Goal: Task Accomplishment & Management: Manage account settings

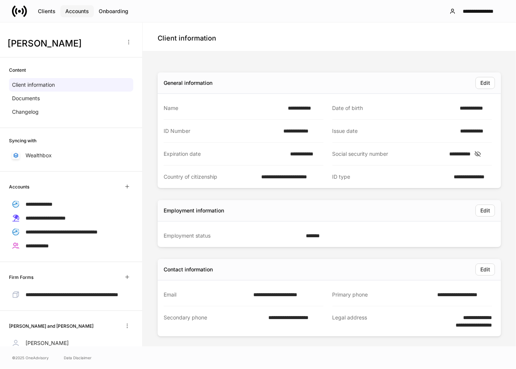
scroll to position [120, 0]
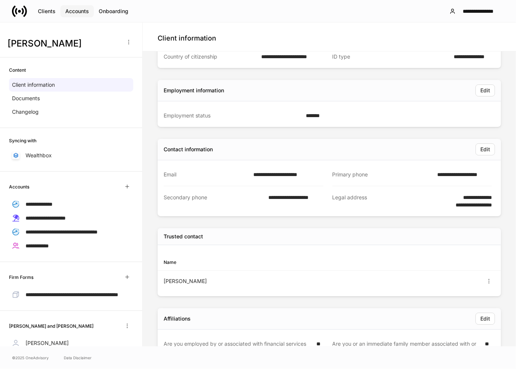
click at [76, 7] on div "Accounts" at bounding box center [77, 10] width 24 height 7
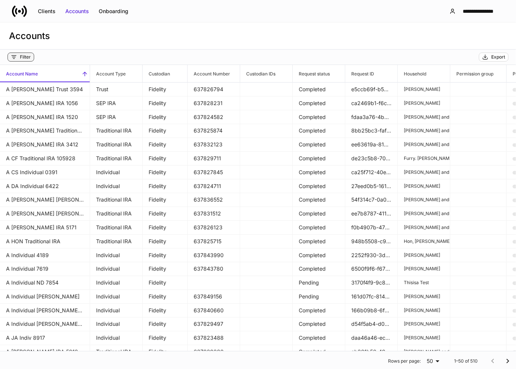
click at [31, 55] on button "Filter" at bounding box center [20, 56] width 27 height 9
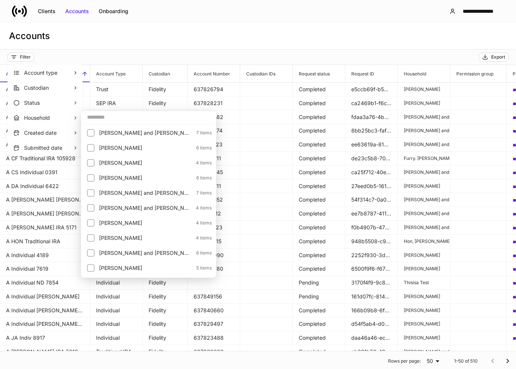
click at [88, 120] on input "text" at bounding box center [148, 116] width 135 height 13
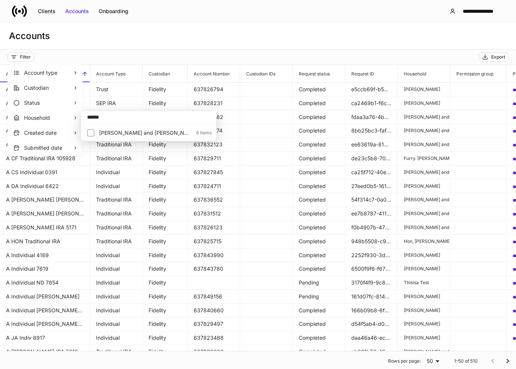
type input "******"
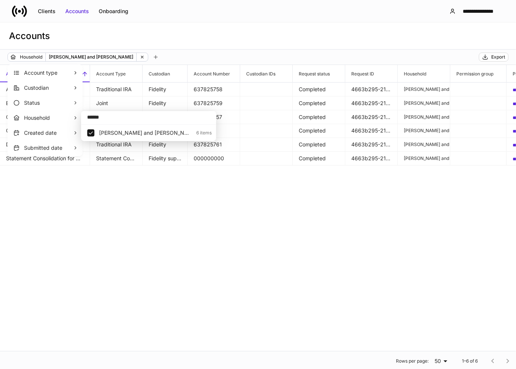
click at [176, 51] on div at bounding box center [258, 184] width 516 height 369
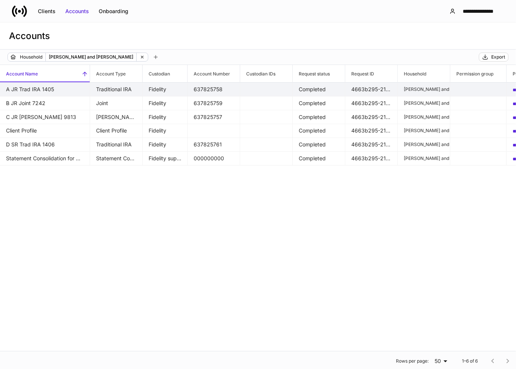
click at [52, 91] on td "A JR Trad IRA 1405" at bounding box center [45, 89] width 90 height 14
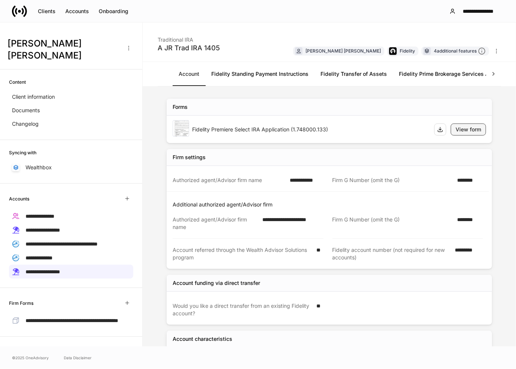
click at [455, 129] on div "View form" at bounding box center [467, 129] width 25 height 7
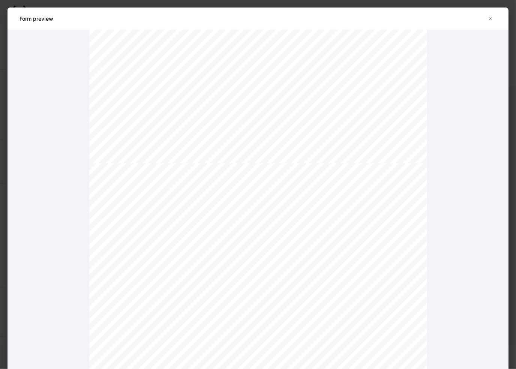
scroll to position [3037, 0]
click at [490, 19] on icon "button" at bounding box center [490, 19] width 6 height 6
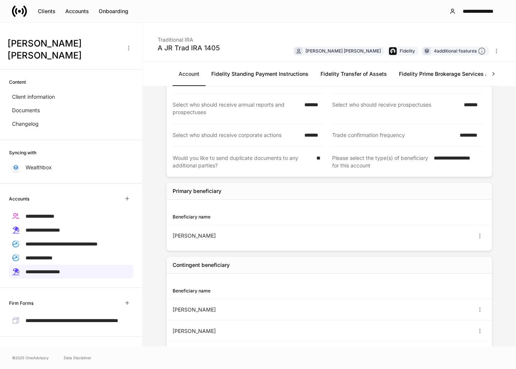
scroll to position [409, 0]
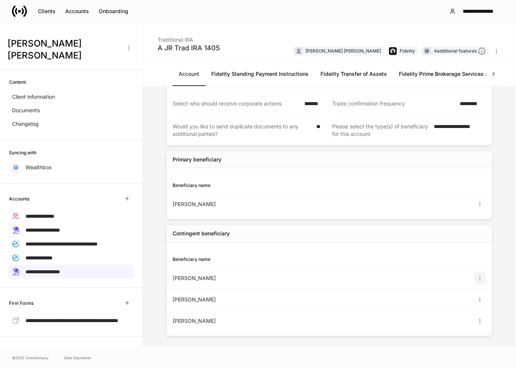
click at [477, 275] on icon "button" at bounding box center [480, 278] width 6 height 6
click at [466, 294] on li "View" at bounding box center [468, 294] width 24 height 12
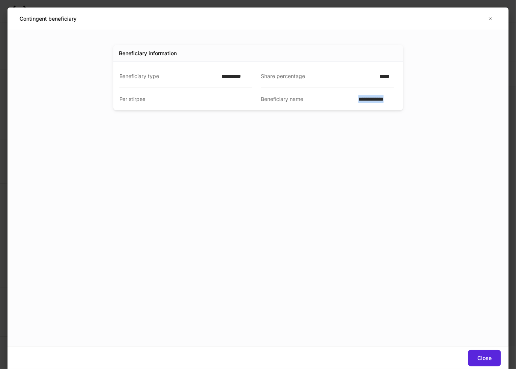
drag, startPoint x: 384, startPoint y: 98, endPoint x: 395, endPoint y: 98, distance: 11.2
click at [395, 98] on div "**********" at bounding box center [257, 86] width 277 height 48
click at [489, 18] on icon "button" at bounding box center [490, 19] width 6 height 6
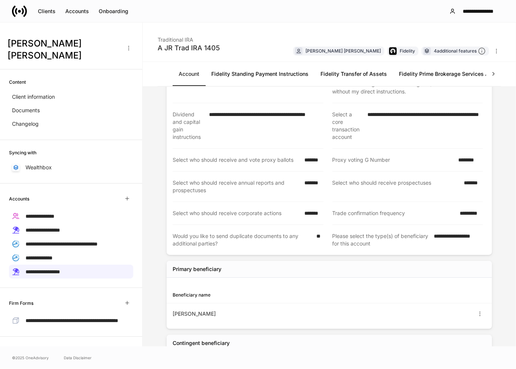
scroll to position [409, 0]
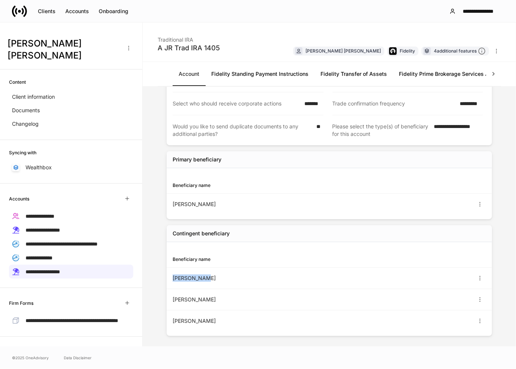
drag, startPoint x: 173, startPoint y: 279, endPoint x: 208, endPoint y: 276, distance: 35.4
click at [208, 276] on div "[PERSON_NAME]" at bounding box center [250, 277] width 157 height 7
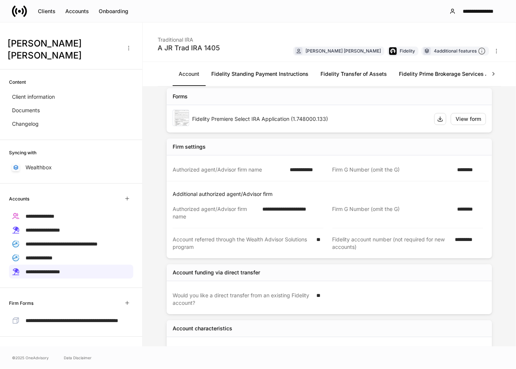
scroll to position [0, 0]
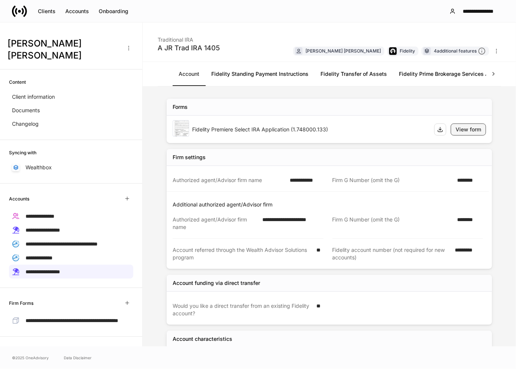
click at [455, 132] on div "View form" at bounding box center [467, 129] width 25 height 7
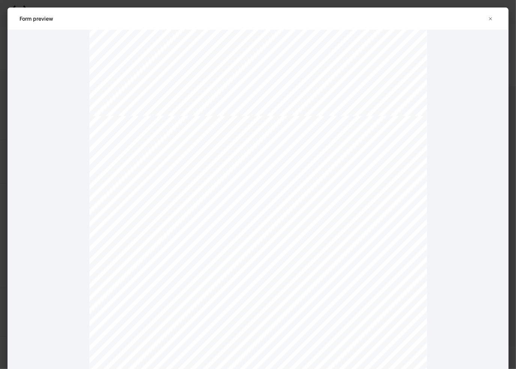
scroll to position [3074, 0]
drag, startPoint x: 228, startPoint y: 121, endPoint x: 199, endPoint y: 123, distance: 28.9
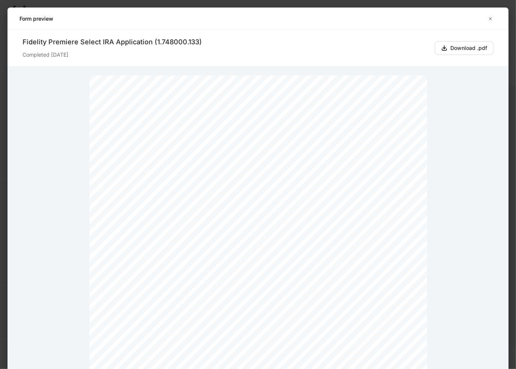
scroll to position [75, 0]
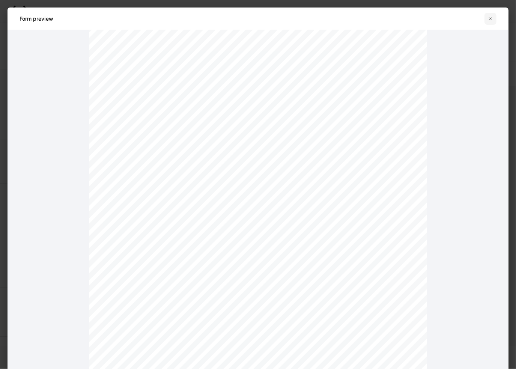
click at [489, 16] on icon "button" at bounding box center [490, 19] width 6 height 6
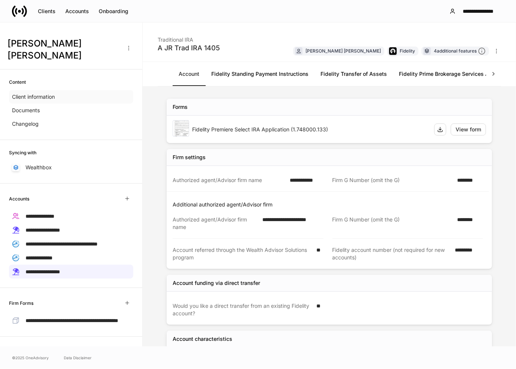
click at [30, 93] on p "Client information" at bounding box center [33, 96] width 43 height 7
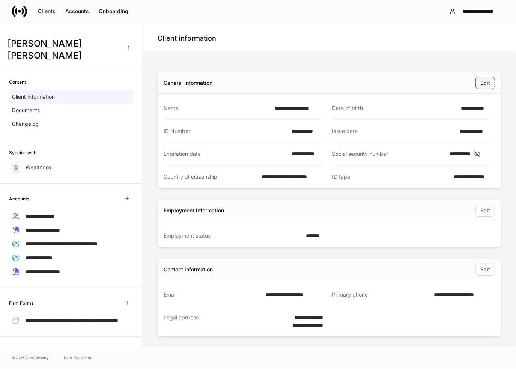
click at [480, 83] on div "Edit" at bounding box center [485, 82] width 10 height 7
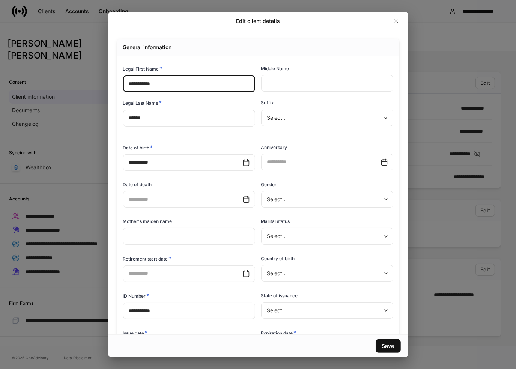
type input "**********"
click at [259, 112] on div "**********" at bounding box center [255, 280] width 276 height 448
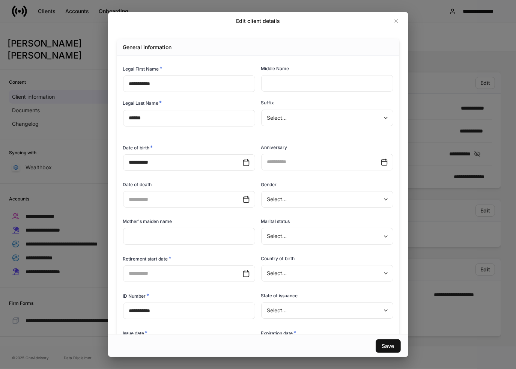
click at [324, 100] on div "Suffix" at bounding box center [327, 104] width 132 height 10
click at [396, 21] on icon "button" at bounding box center [395, 20] width 3 height 3
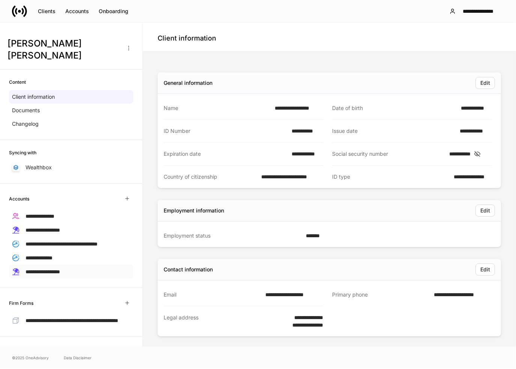
click at [46, 269] on span "**********" at bounding box center [42, 271] width 34 height 5
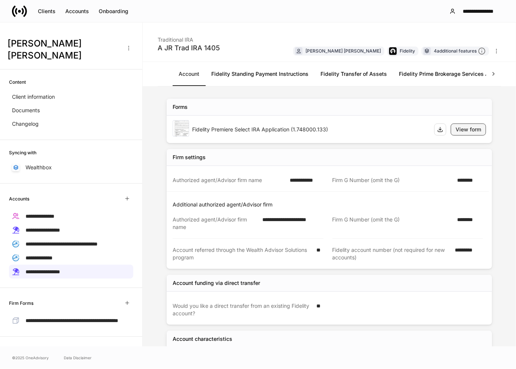
click at [459, 128] on div "View form" at bounding box center [467, 129] width 25 height 7
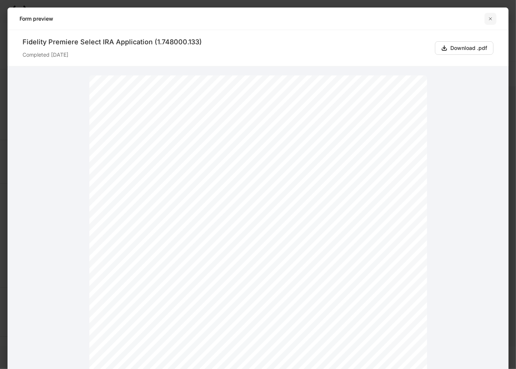
click at [489, 19] on icon "button" at bounding box center [490, 19] width 6 height 6
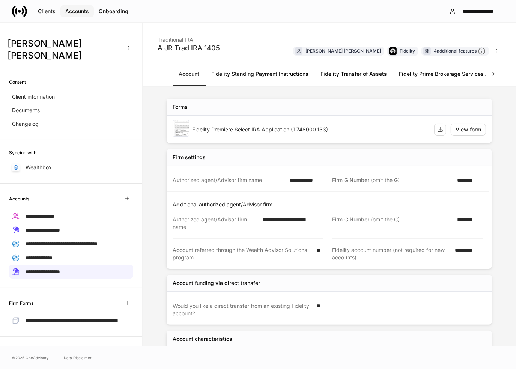
drag, startPoint x: 85, startPoint y: 13, endPoint x: 87, endPoint y: 17, distance: 3.9
click at [85, 13] on div "Accounts" at bounding box center [77, 10] width 24 height 7
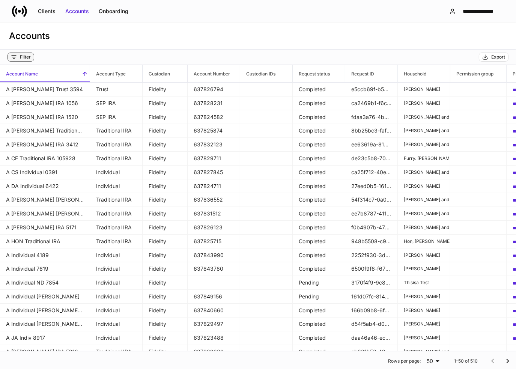
click at [27, 56] on div "Filter" at bounding box center [25, 57] width 11 height 6
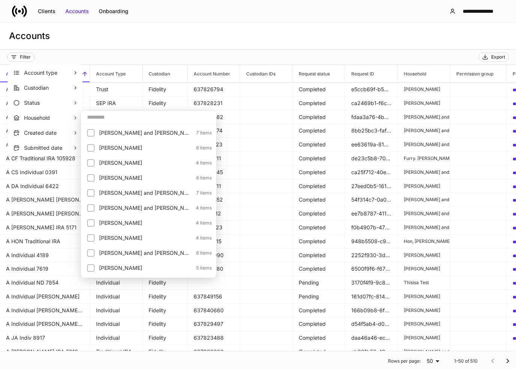
click at [104, 116] on input "text" at bounding box center [148, 116] width 135 height 13
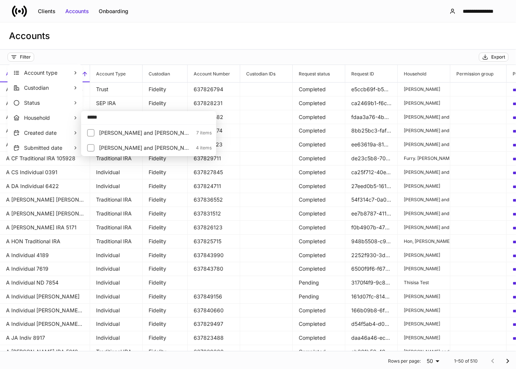
type input "*****"
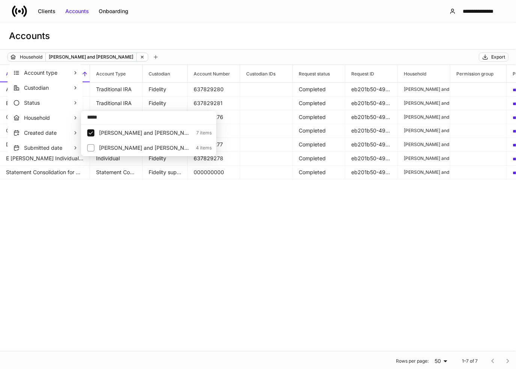
click at [178, 52] on div at bounding box center [258, 184] width 516 height 369
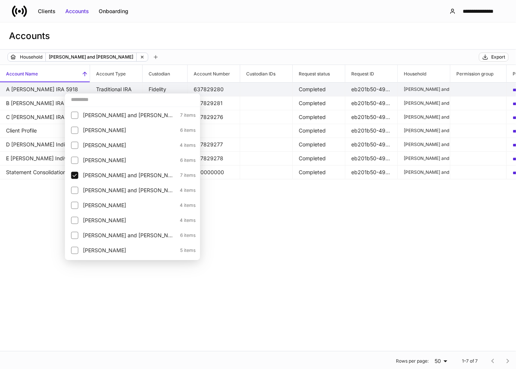
click at [55, 91] on td "A [PERSON_NAME] IRA 5918" at bounding box center [45, 89] width 90 height 14
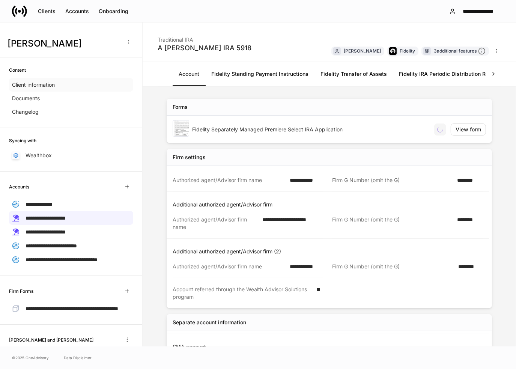
click at [50, 88] on p "Client information" at bounding box center [33, 84] width 43 height 7
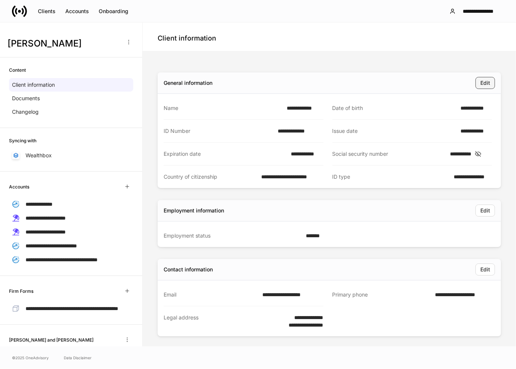
click at [480, 82] on div "Edit" at bounding box center [485, 82] width 10 height 7
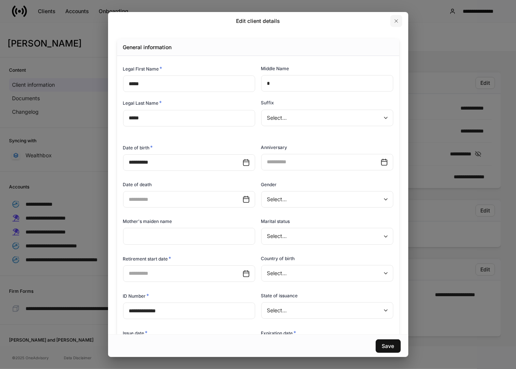
click at [396, 23] on icon "button" at bounding box center [396, 21] width 6 height 6
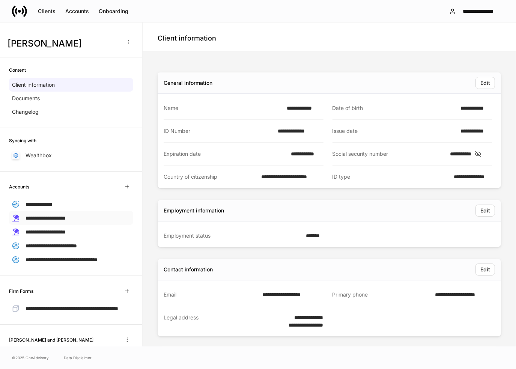
click at [66, 219] on span "**********" at bounding box center [45, 217] width 40 height 5
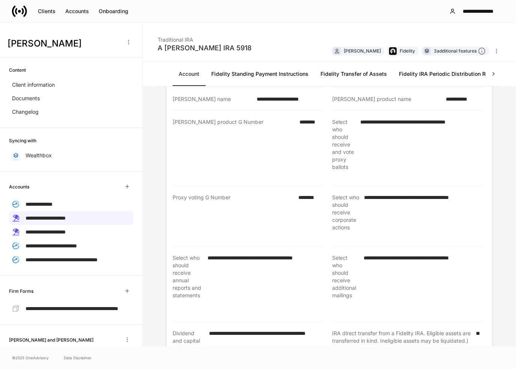
scroll to position [151, 0]
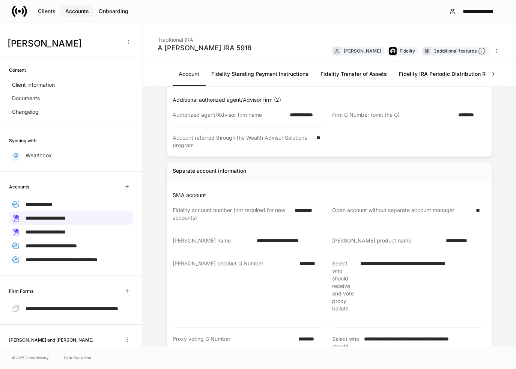
click at [71, 15] on button "Accounts" at bounding box center [76, 11] width 33 height 12
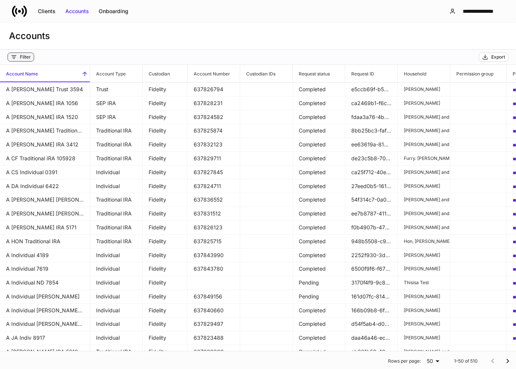
click at [25, 58] on div "Filter" at bounding box center [25, 57] width 11 height 6
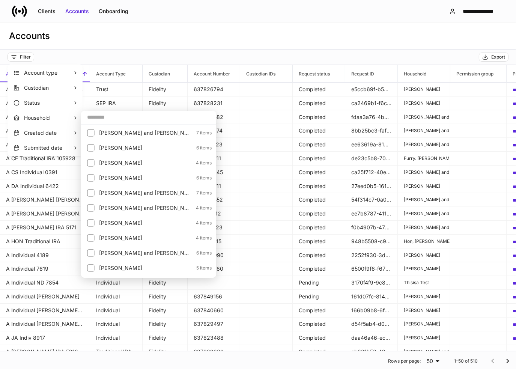
click at [100, 115] on input "text" at bounding box center [148, 116] width 135 height 13
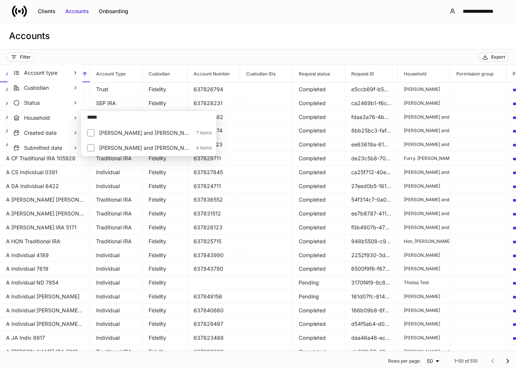
type input "*****"
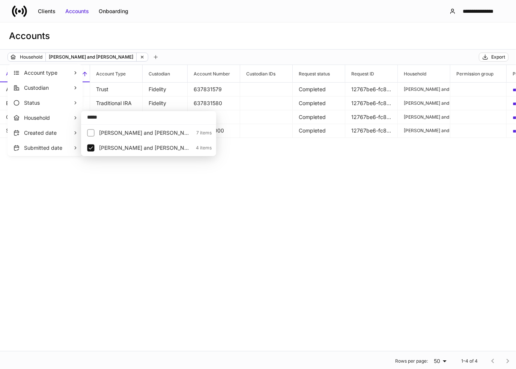
click at [196, 52] on div at bounding box center [258, 184] width 516 height 369
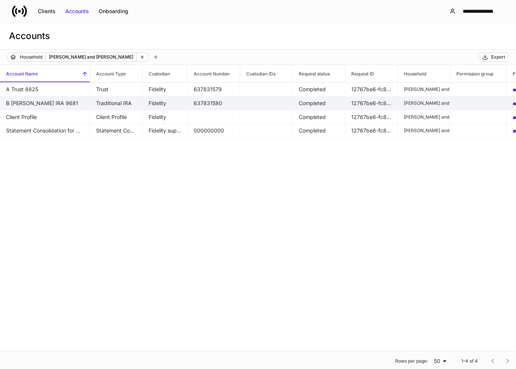
click at [26, 103] on td "B [PERSON_NAME] IRA 9681" at bounding box center [45, 103] width 90 height 14
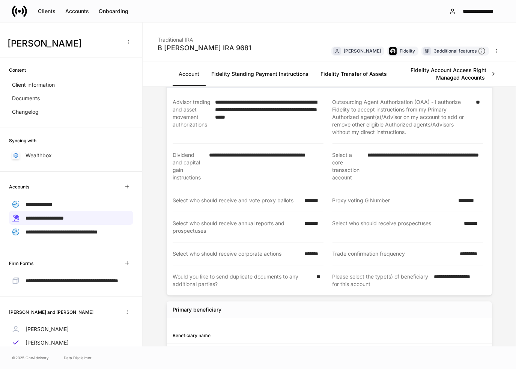
scroll to position [147, 0]
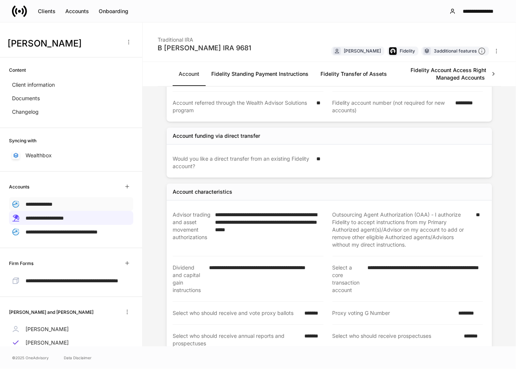
click at [52, 204] on span "**********" at bounding box center [38, 203] width 27 height 5
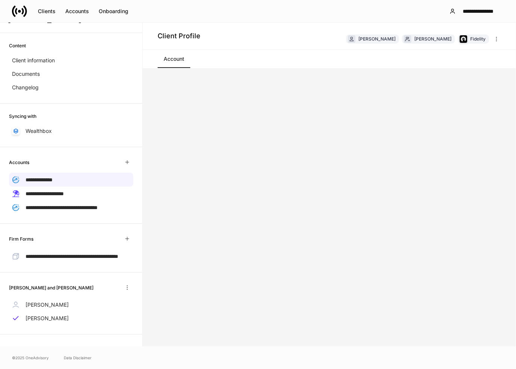
scroll to position [37, 0]
